Goal: Information Seeking & Learning: Learn about a topic

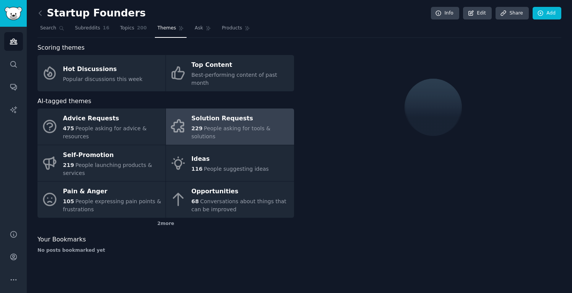
click at [210, 125] on span "People asking for tools & solutions" at bounding box center [230, 132] width 79 height 14
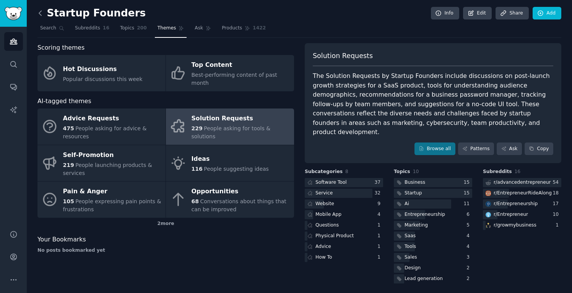
click at [40, 13] on icon at bounding box center [40, 13] width 8 height 8
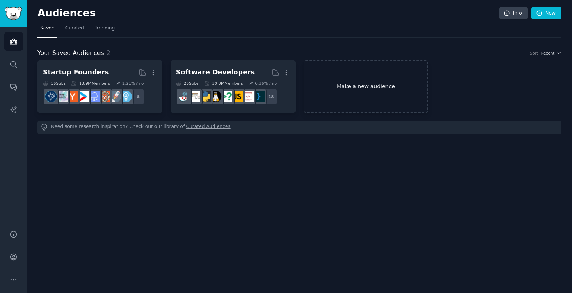
click at [326, 69] on link "Make a new audience" at bounding box center [365, 86] width 125 height 52
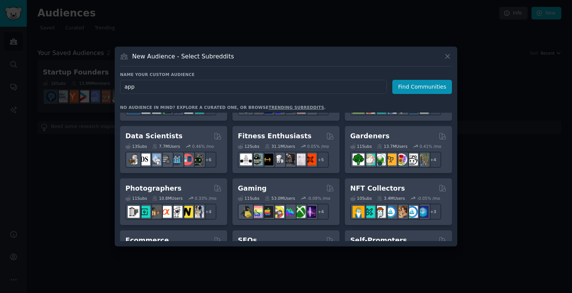
scroll to position [196, 0]
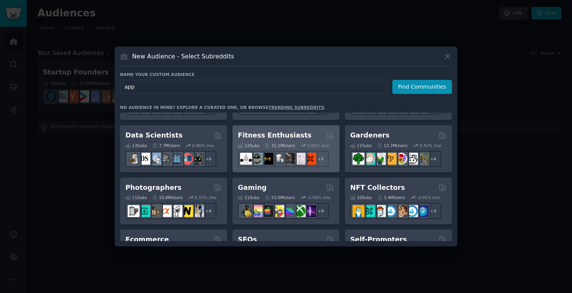
type input "app"
click at [258, 127] on div "Fitness Enthusiasts 12 Sub s 31.1M Users 0.05 % /mo r/GYM + 5" at bounding box center [285, 148] width 107 height 47
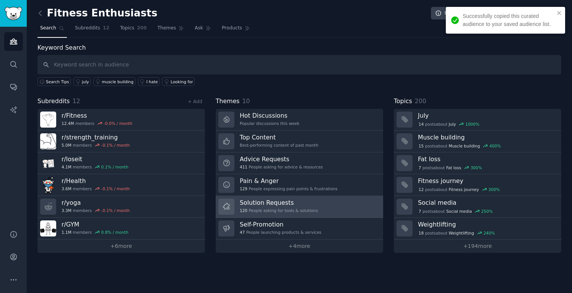
click at [276, 199] on h3 "Solution Requests" at bounding box center [279, 203] width 78 height 8
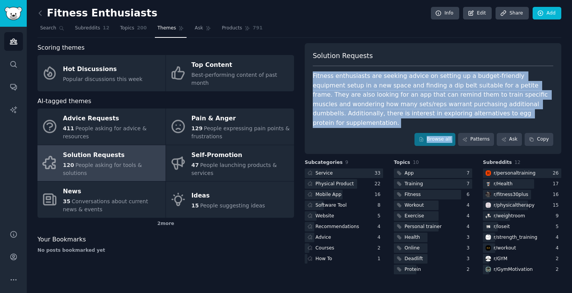
drag, startPoint x: 313, startPoint y: 74, endPoint x: 460, endPoint y: 117, distance: 153.7
click at [460, 117] on div "Solution Requests Fitness enthusiasts are seeking advice on setting up a budget…" at bounding box center [433, 98] width 256 height 111
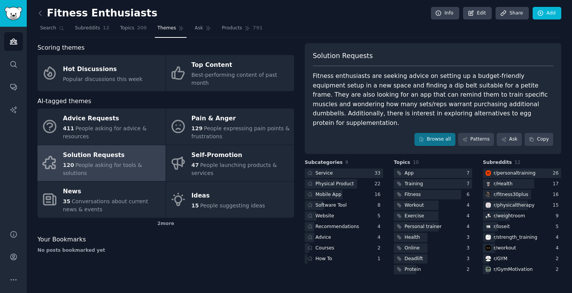
click at [462, 117] on div "Solution Requests Fitness enthusiasts are seeking advice on setting up a budget…" at bounding box center [433, 98] width 256 height 111
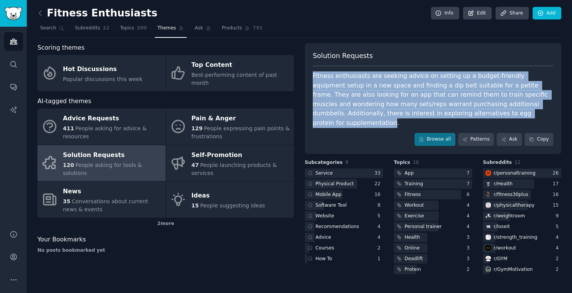
drag, startPoint x: 468, startPoint y: 114, endPoint x: 352, endPoint y: 70, distance: 124.1
click at [350, 66] on div "Solution Requests Fitness enthusiasts are seeking advice on setting up a budget…" at bounding box center [433, 98] width 256 height 111
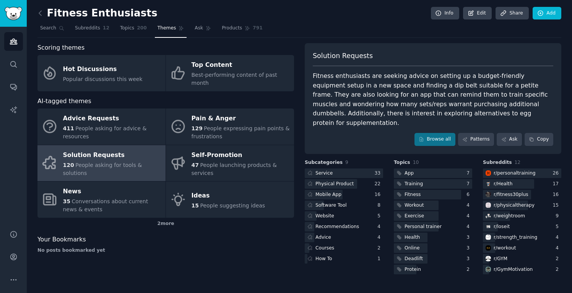
click at [359, 70] on div "Solution Requests Fitness enthusiasts are seeking advice on setting up a budget…" at bounding box center [433, 98] width 256 height 111
click at [425, 133] on link "Browse all" at bounding box center [434, 139] width 41 height 13
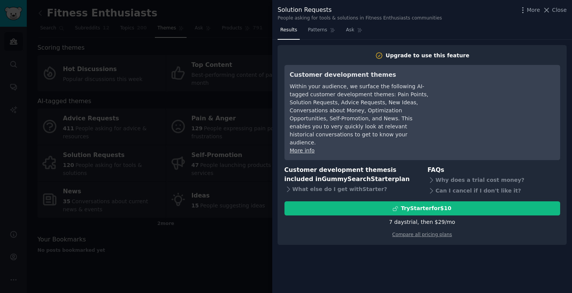
click at [241, 138] on div at bounding box center [286, 146] width 572 height 293
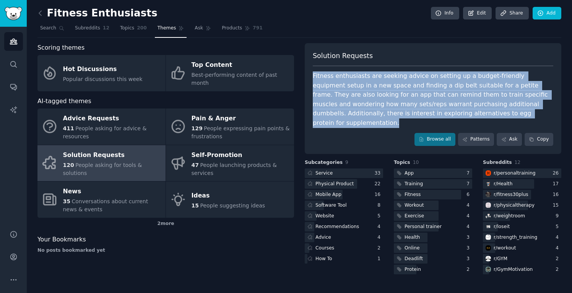
drag, startPoint x: 478, startPoint y: 116, endPoint x: 311, endPoint y: 65, distance: 174.2
click at [311, 65] on div "Solution Requests Fitness enthusiasts are seeking advice on setting up a budget…" at bounding box center [433, 98] width 256 height 111
copy div "Fitness enthusiasts are seeking advice on setting up a budget-friendly equipmen…"
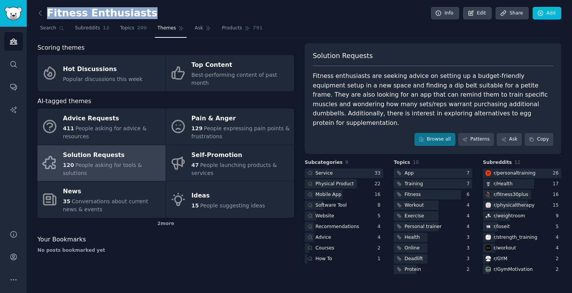
drag, startPoint x: 148, startPoint y: 16, endPoint x: 45, endPoint y: 13, distance: 102.8
click at [45, 13] on div "Fitness Enthusiasts Info Edit Share Add" at bounding box center [299, 15] width 524 height 16
copy h2 "Fitness Enthusiasts"
